Goal: Check status: Check status

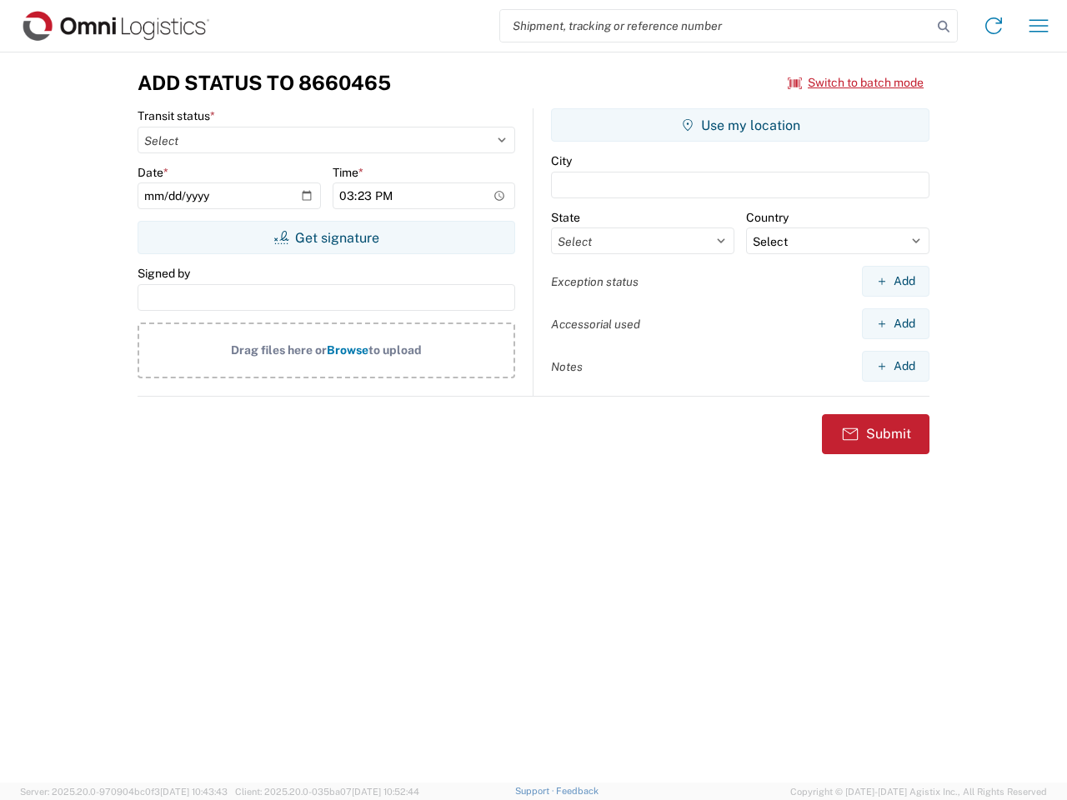
click at [716, 26] on input "search" at bounding box center [716, 26] width 432 height 32
click at [943, 27] on icon at bounding box center [943, 26] width 23 height 23
click at [993, 26] on icon at bounding box center [993, 26] width 27 height 27
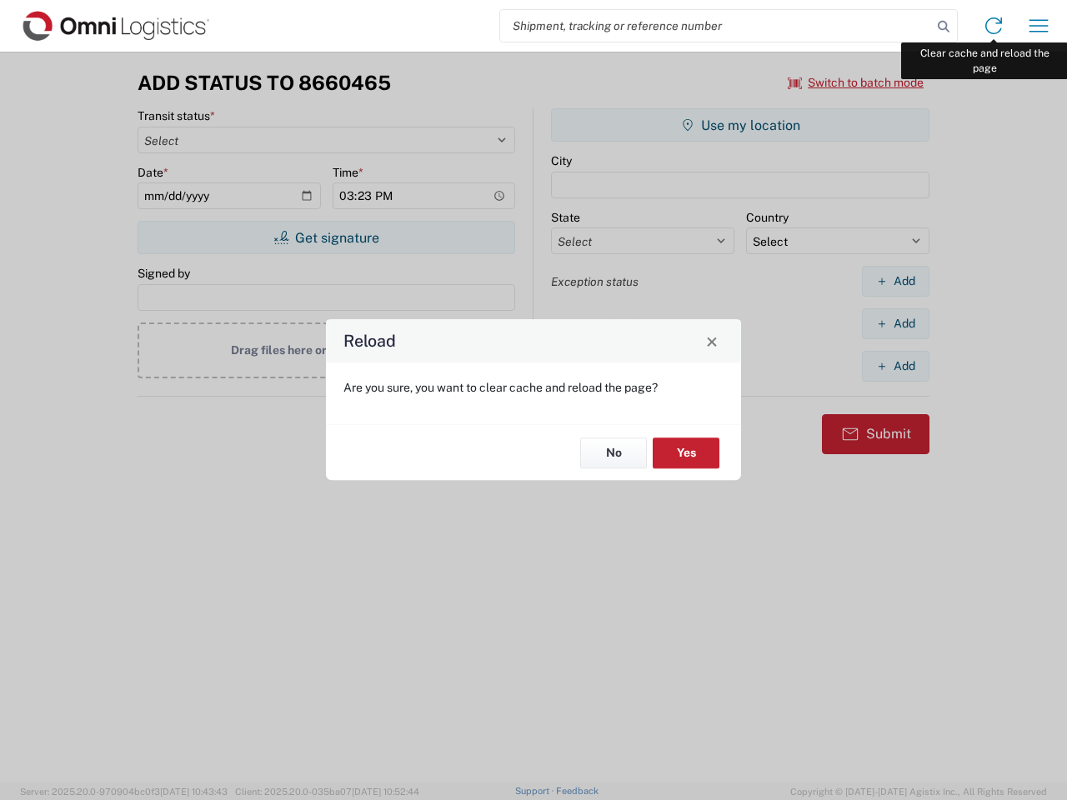
click at [1038, 26] on div "Reload Are you sure, you want to clear cache and reload the page? No Yes" at bounding box center [533, 400] width 1067 height 800
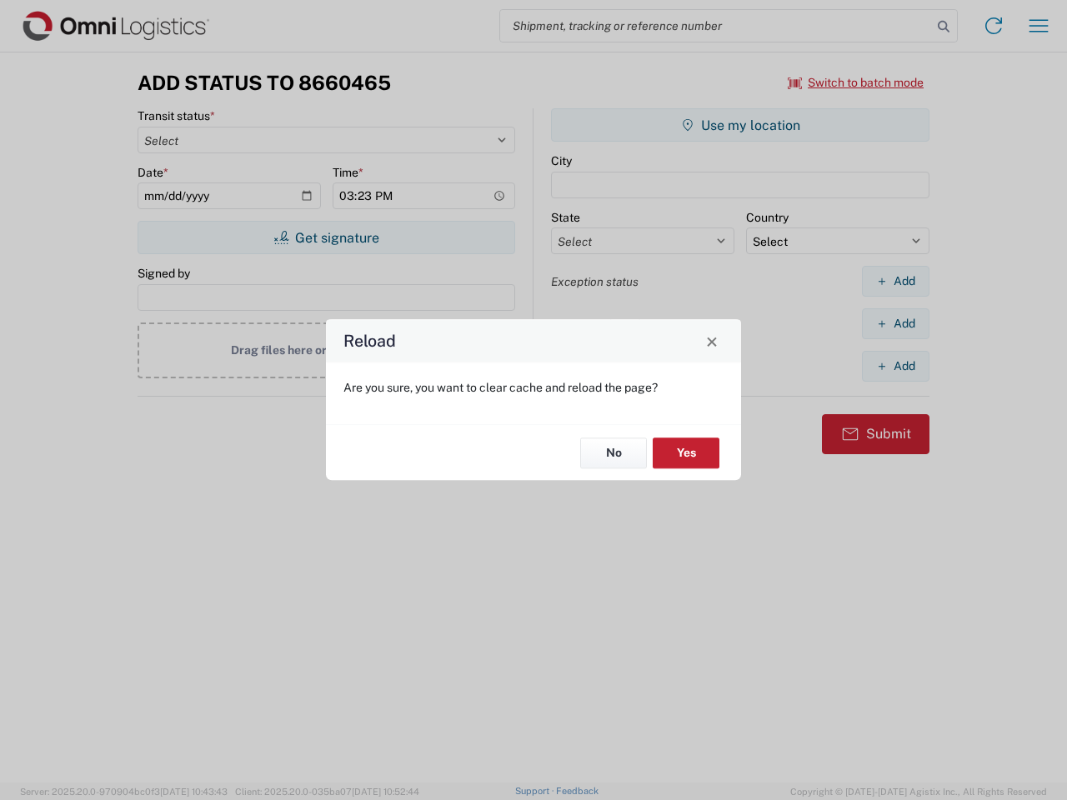
click at [856, 83] on div "Reload Are you sure, you want to clear cache and reload the page? No Yes" at bounding box center [533, 400] width 1067 height 800
click at [326, 238] on div "Reload Are you sure, you want to clear cache and reload the page? No Yes" at bounding box center [533, 400] width 1067 height 800
click at [740, 125] on div "Reload Are you sure, you want to clear cache and reload the page? No Yes" at bounding box center [533, 400] width 1067 height 800
click at [895, 281] on div "Reload Are you sure, you want to clear cache and reload the page? No Yes" at bounding box center [533, 400] width 1067 height 800
click at [895, 323] on div "Reload Are you sure, you want to clear cache and reload the page? No Yes" at bounding box center [533, 400] width 1067 height 800
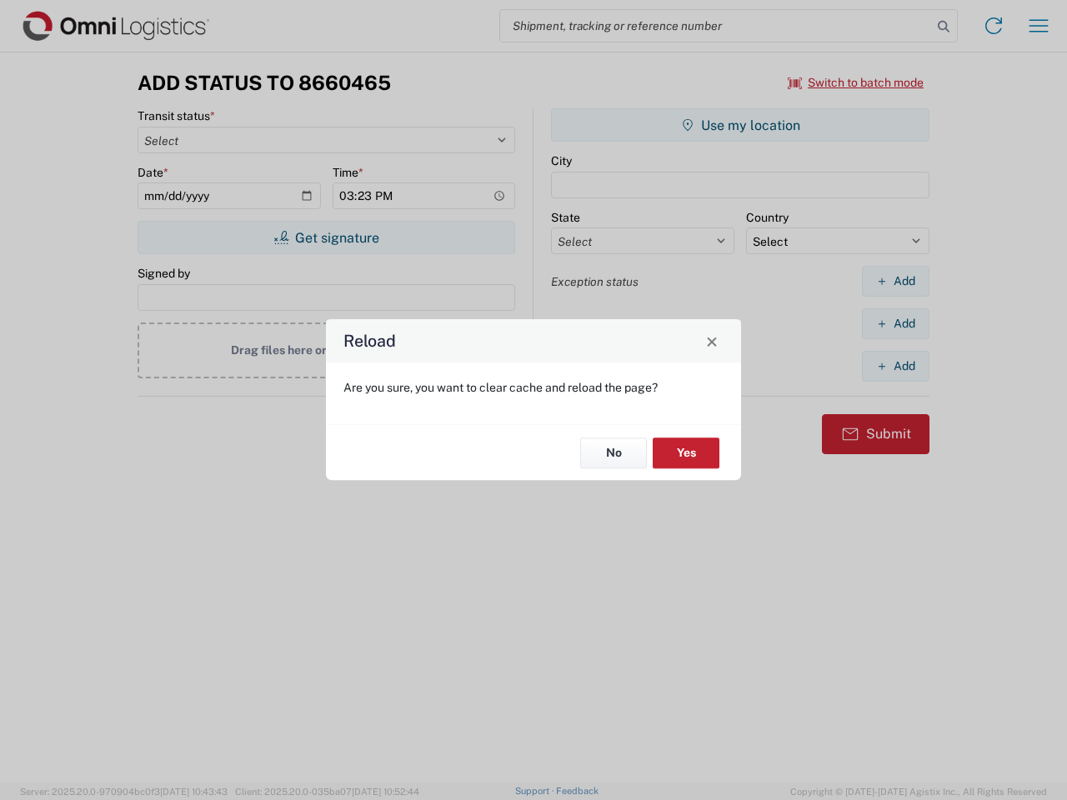
click at [895, 366] on div "Reload Are you sure, you want to clear cache and reload the page? No Yes" at bounding box center [533, 400] width 1067 height 800
